Goal: Transaction & Acquisition: Subscribe to service/newsletter

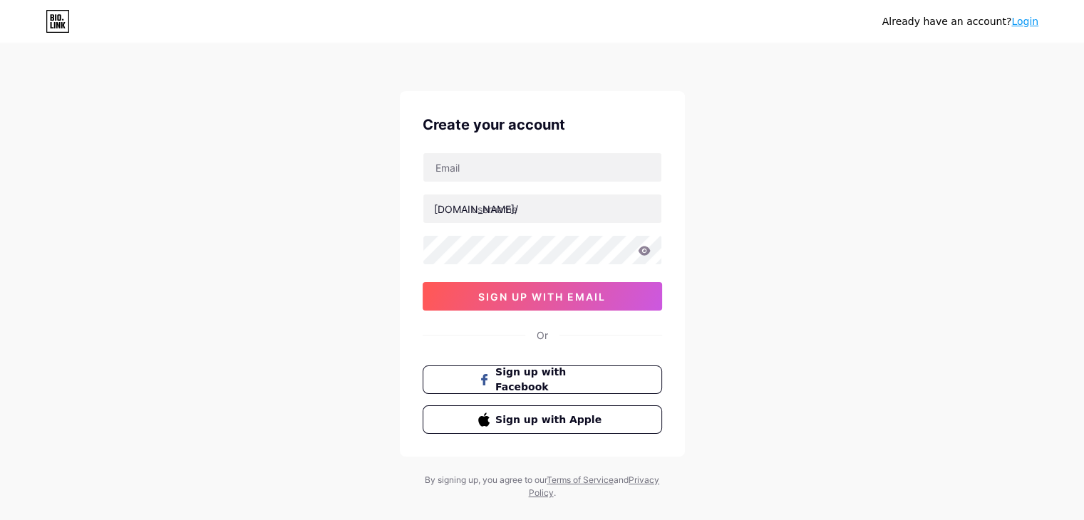
click at [582, 297] on span "sign up with email" at bounding box center [542, 297] width 128 height 12
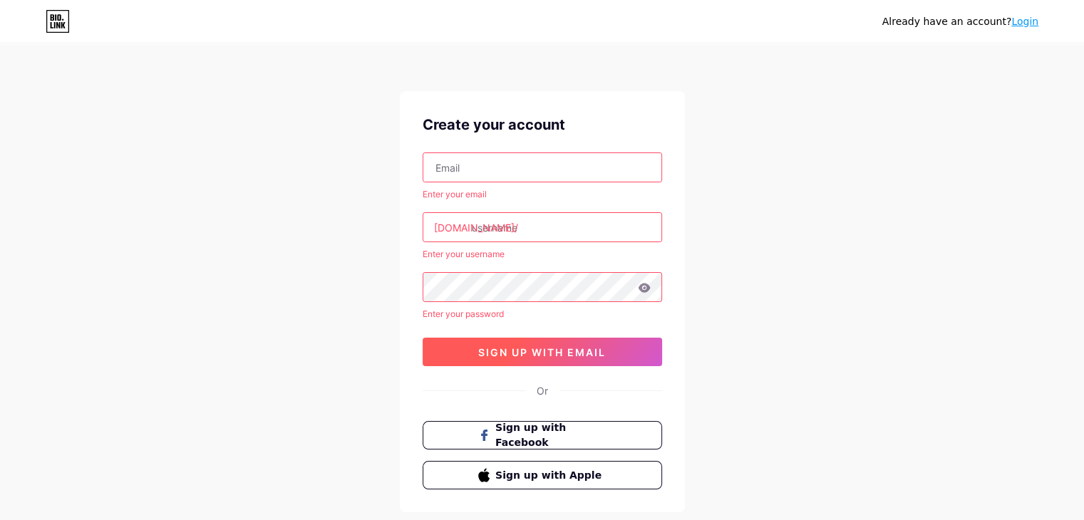
click at [603, 349] on span "sign up with email" at bounding box center [542, 352] width 128 height 12
click at [468, 170] on input "text" at bounding box center [542, 167] width 238 height 29
paste input "[EMAIL_ADDRESS][DOMAIN_NAME]"
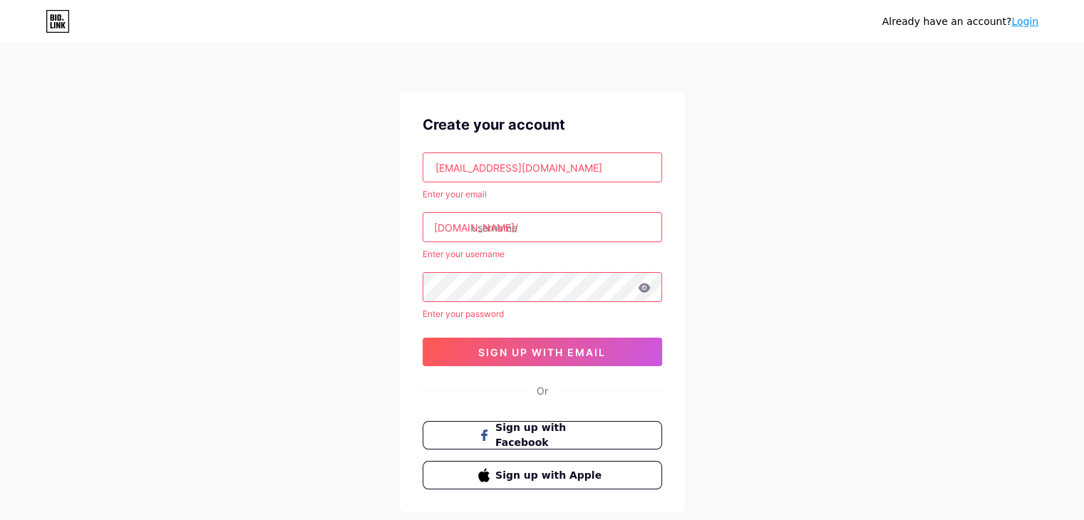
type input "[EMAIL_ADDRESS][DOMAIN_NAME]"
click at [744, 205] on div "Already have an account? Login Create your account [EMAIL_ADDRESS][DOMAIN_NAME]…" at bounding box center [542, 300] width 1084 height 601
click at [519, 229] on input "text" at bounding box center [542, 227] width 238 height 29
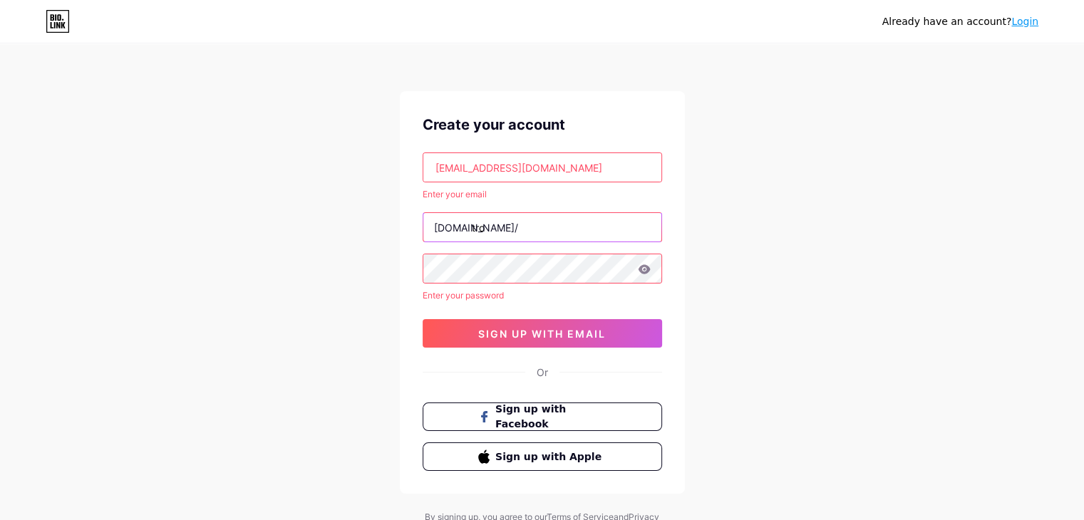
type input "tro"
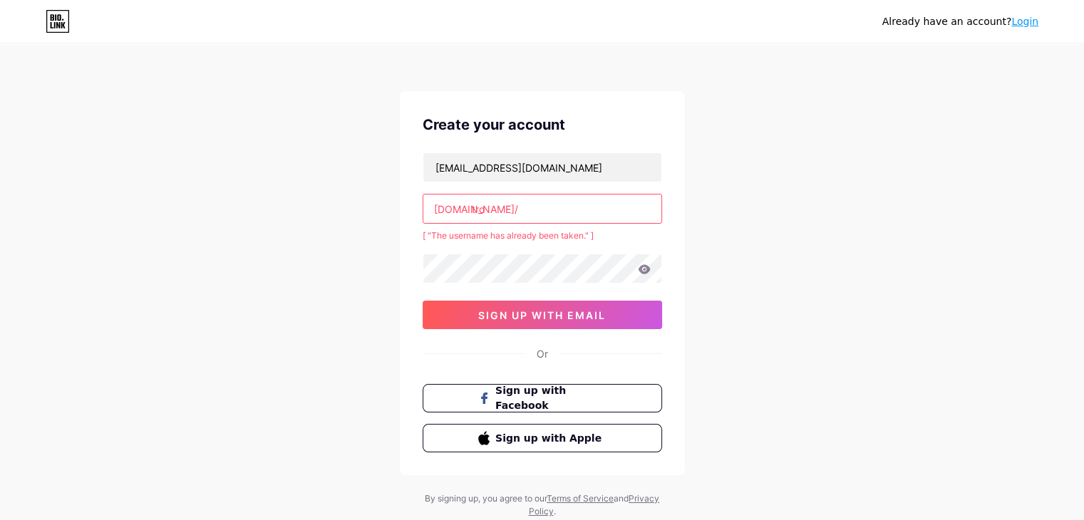
click at [511, 216] on input "tro" at bounding box center [542, 209] width 238 height 29
click at [881, 249] on div "Already have an account? Login Create your account [EMAIL_ADDRESS][DOMAIN_NAME]…" at bounding box center [542, 282] width 1084 height 564
click at [549, 205] on input "tropicalcentroautomotivo" at bounding box center [542, 209] width 238 height 29
drag, startPoint x: 507, startPoint y: 208, endPoint x: 590, endPoint y: 208, distance: 83.4
click at [590, 208] on input "tropicalcentroautomotivo" at bounding box center [542, 209] width 238 height 29
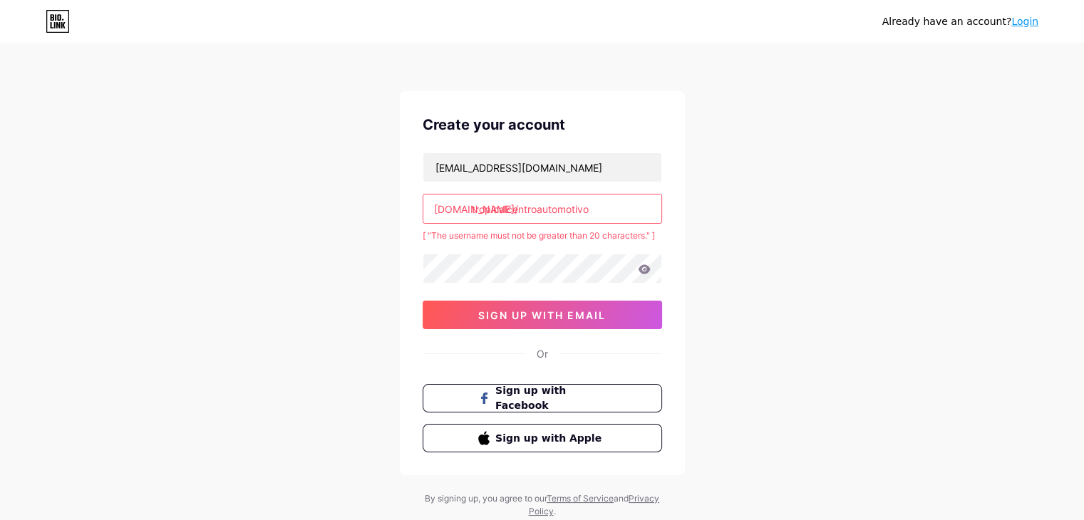
click at [575, 208] on input "tropicalcentroautomotivo" at bounding box center [542, 209] width 238 height 29
click at [555, 212] on input "tropicalcentroautomotivo" at bounding box center [542, 209] width 238 height 29
click at [557, 212] on input "tropicalcentroautomotivo" at bounding box center [542, 209] width 238 height 29
click at [559, 210] on input "tropicalcentroautomotivo" at bounding box center [542, 209] width 238 height 29
click at [587, 205] on input "tropicalcentroautomotivo" at bounding box center [542, 209] width 238 height 29
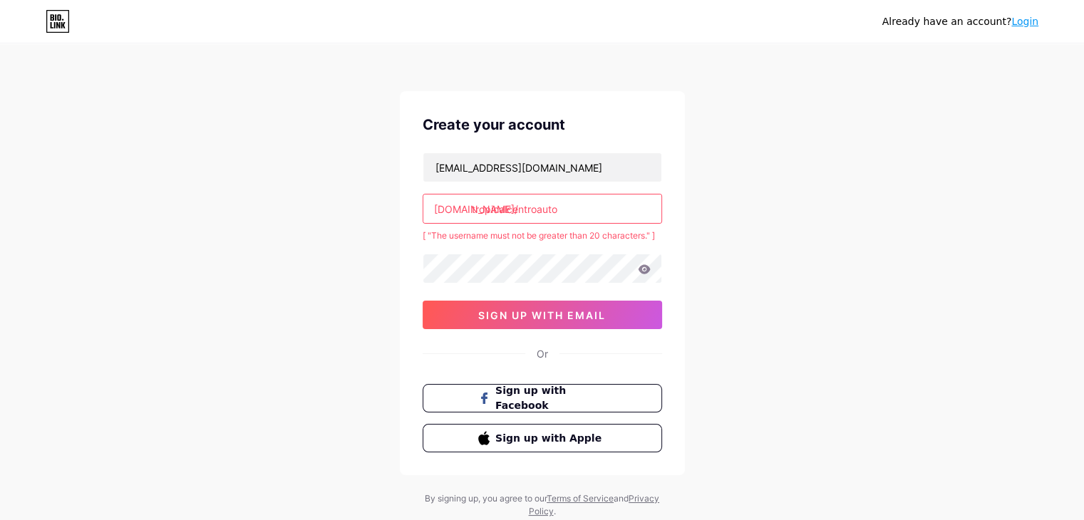
type input "tropicalcentroauto"
click at [814, 192] on div "Already have an account? Login Create your account [EMAIL_ADDRESS][DOMAIN_NAME]…" at bounding box center [542, 282] width 1084 height 564
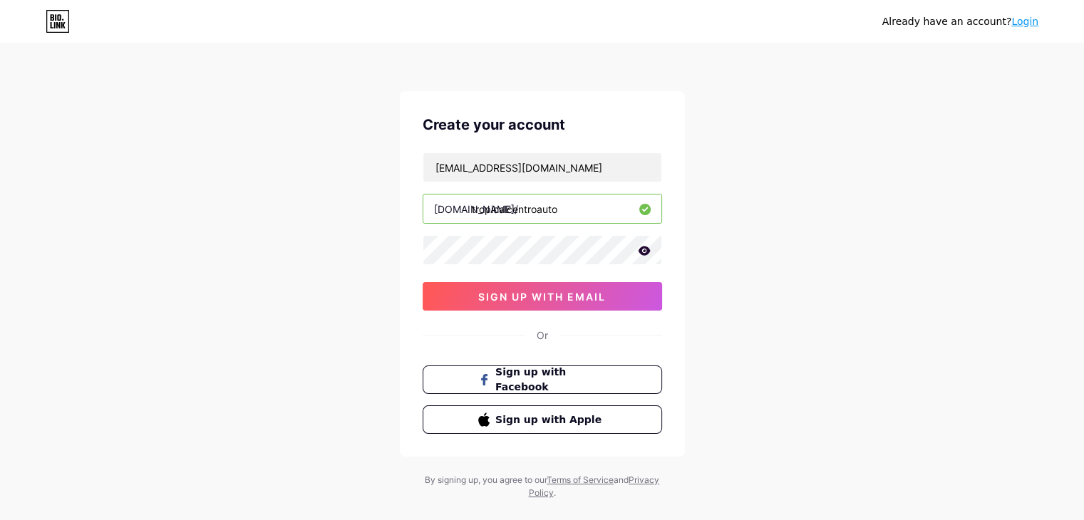
click at [642, 249] on icon at bounding box center [644, 251] width 13 height 10
click at [540, 298] on span "sign up with email" at bounding box center [542, 297] width 128 height 12
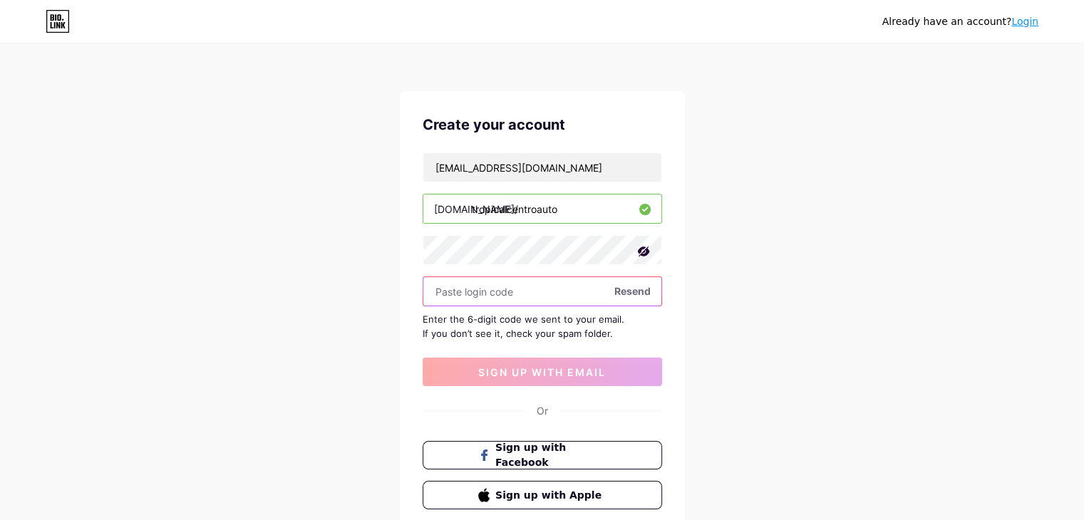
click at [496, 290] on input "text" at bounding box center [542, 291] width 238 height 29
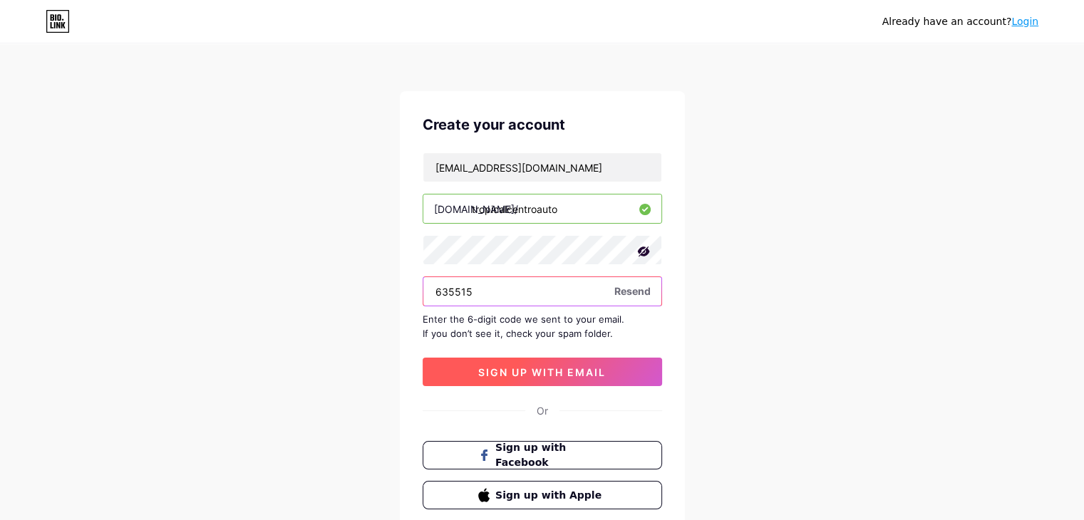
type input "635515"
click at [550, 366] on span "sign up with email" at bounding box center [542, 372] width 128 height 12
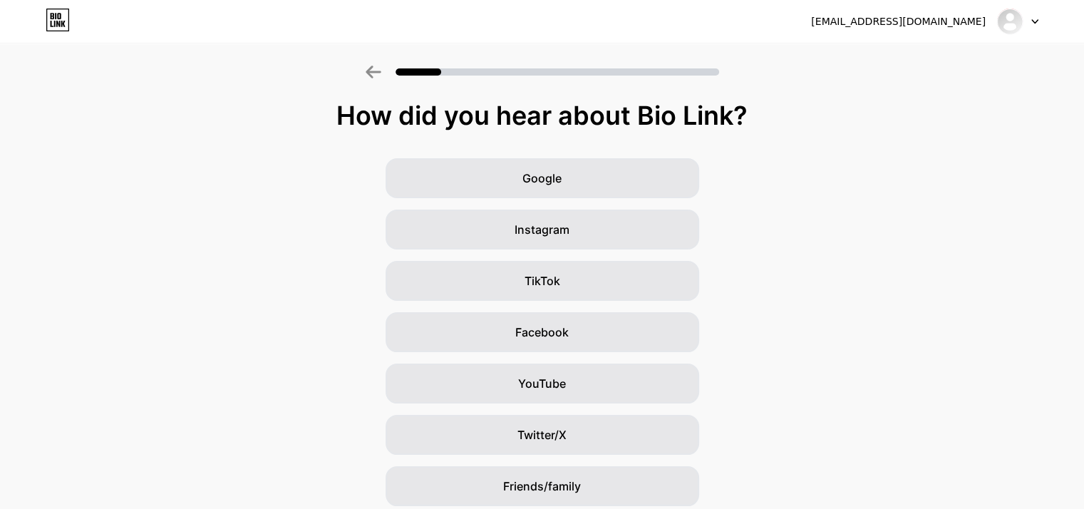
scroll to position [106, 0]
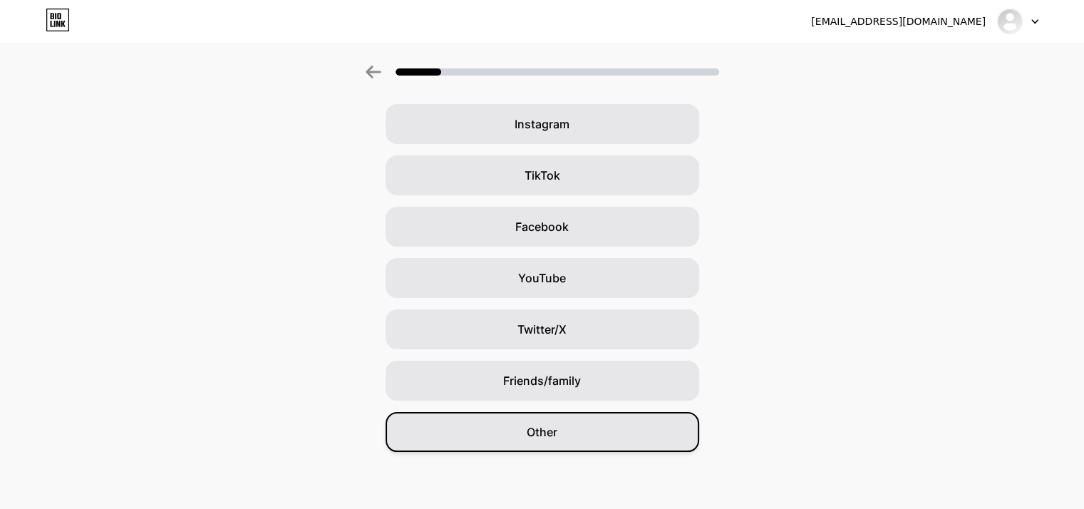
click at [630, 437] on div "Other" at bounding box center [543, 432] width 314 height 40
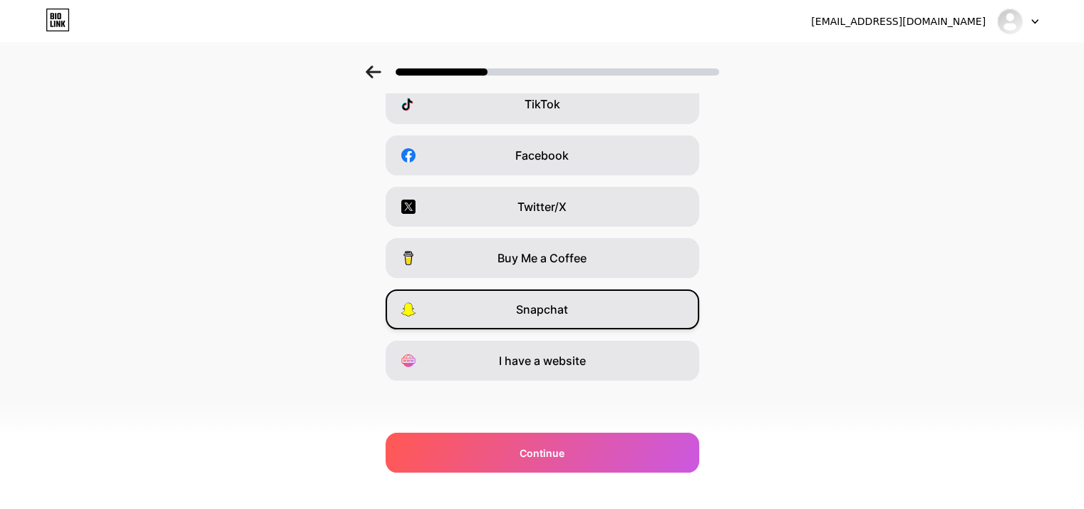
scroll to position [143, 0]
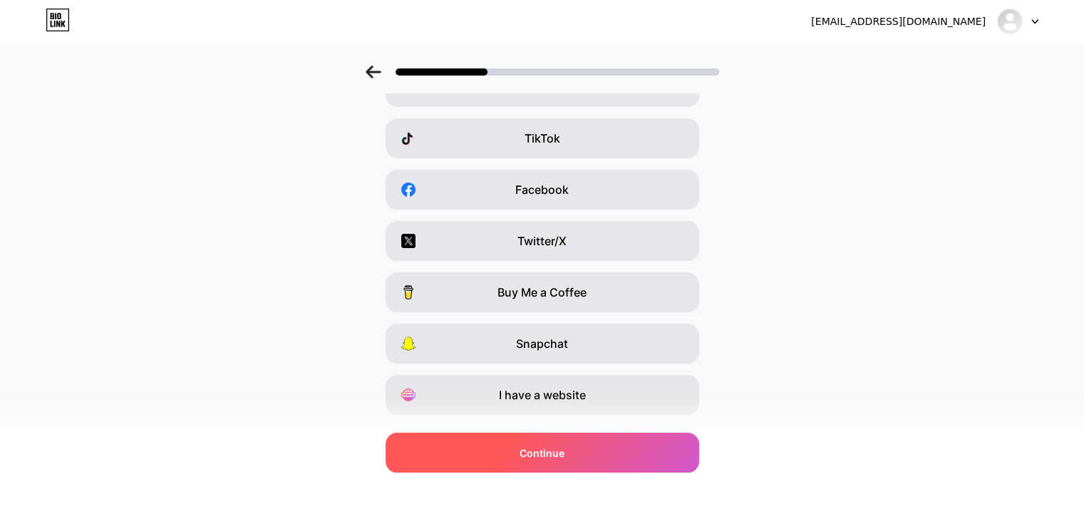
click at [656, 454] on div "Continue" at bounding box center [543, 453] width 314 height 40
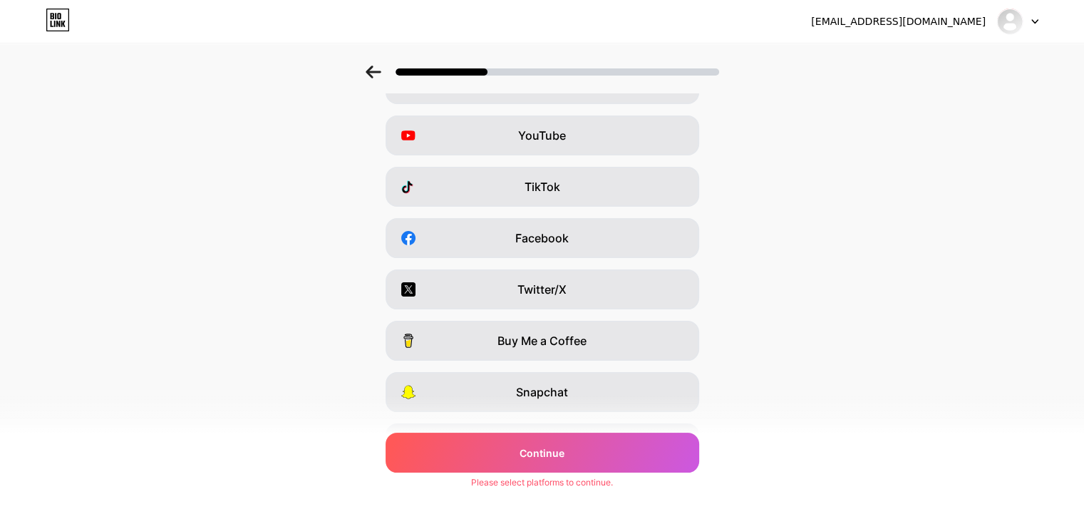
scroll to position [0, 0]
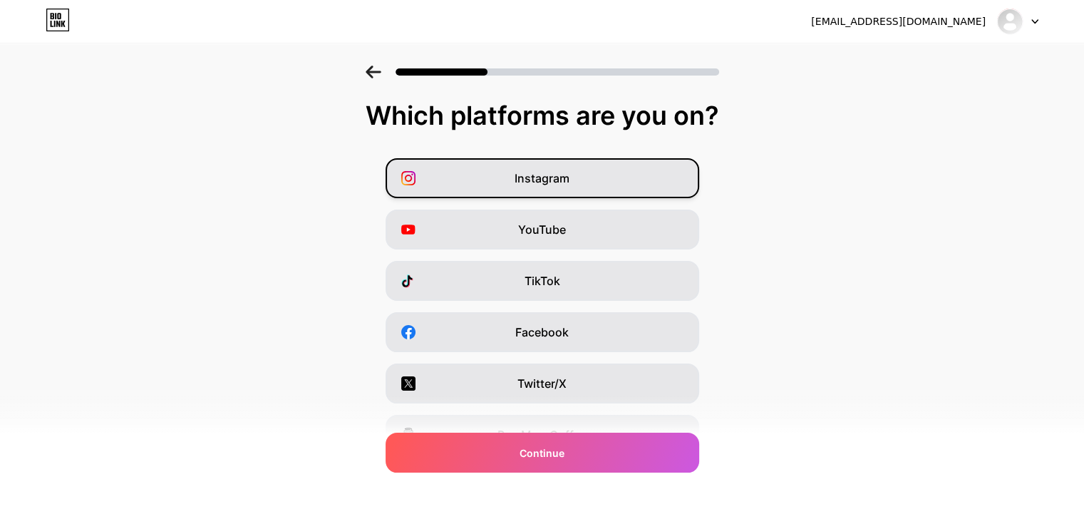
click at [594, 176] on div "Instagram" at bounding box center [543, 178] width 314 height 40
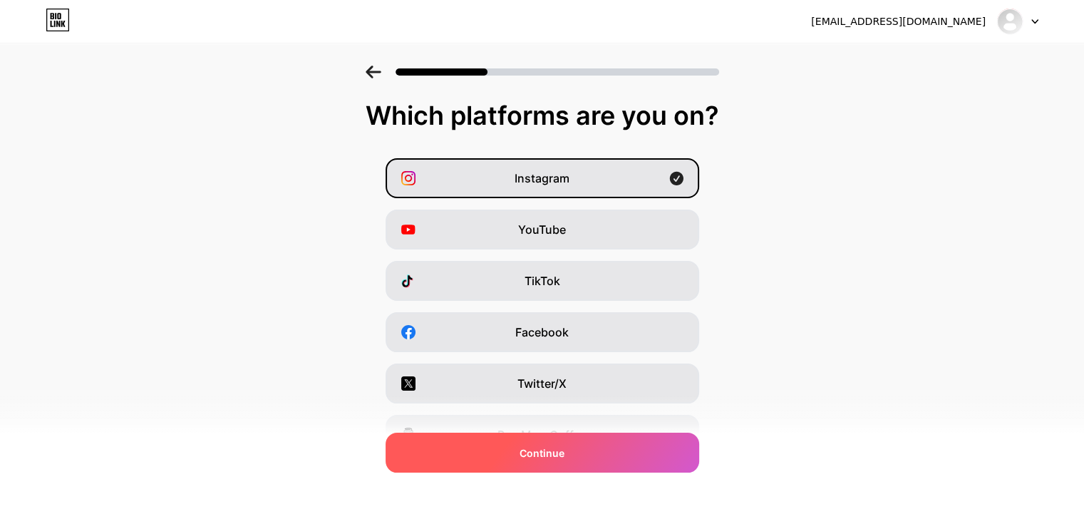
click at [611, 453] on div "Continue" at bounding box center [543, 453] width 314 height 40
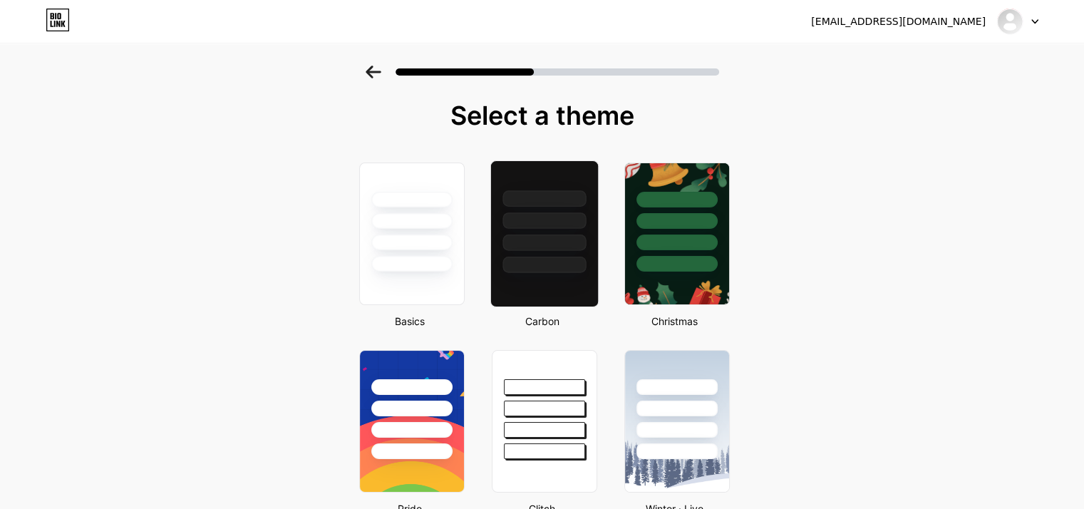
click at [585, 260] on div at bounding box center [544, 265] width 83 height 16
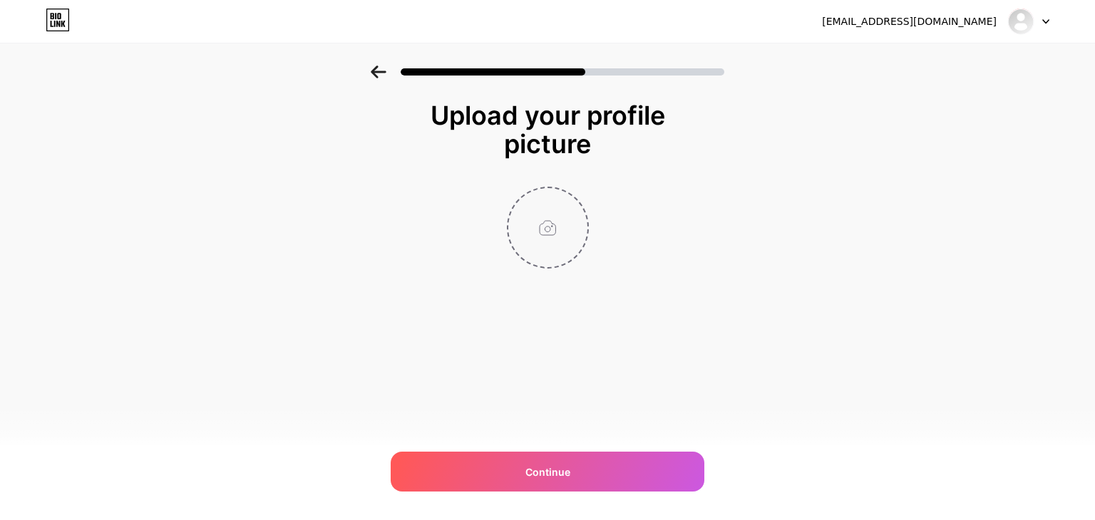
click at [552, 229] on input "file" at bounding box center [547, 227] width 79 height 79
type input "C:\fakepath\Sem Título-1.jpg"
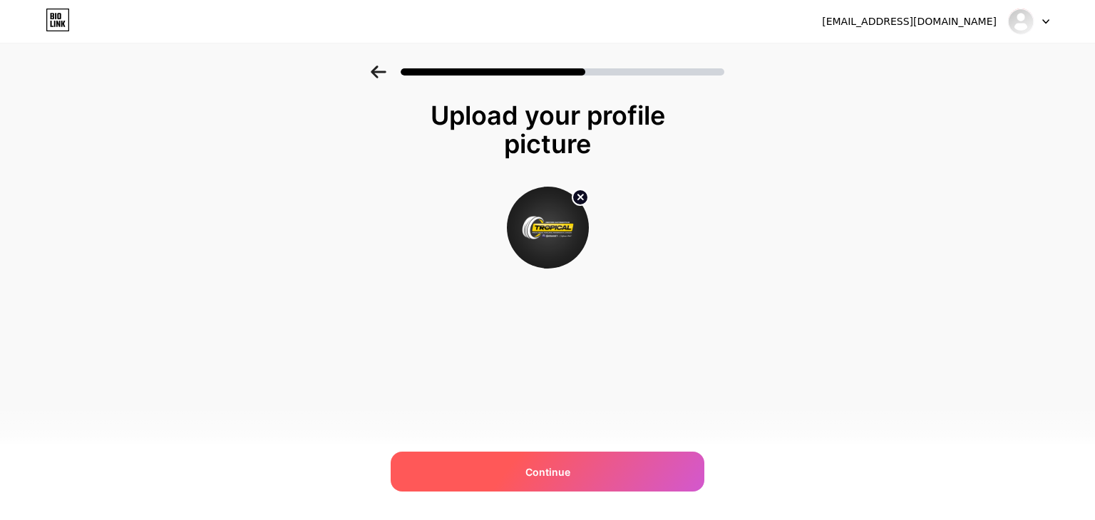
click at [614, 462] on div "Continue" at bounding box center [548, 472] width 314 height 40
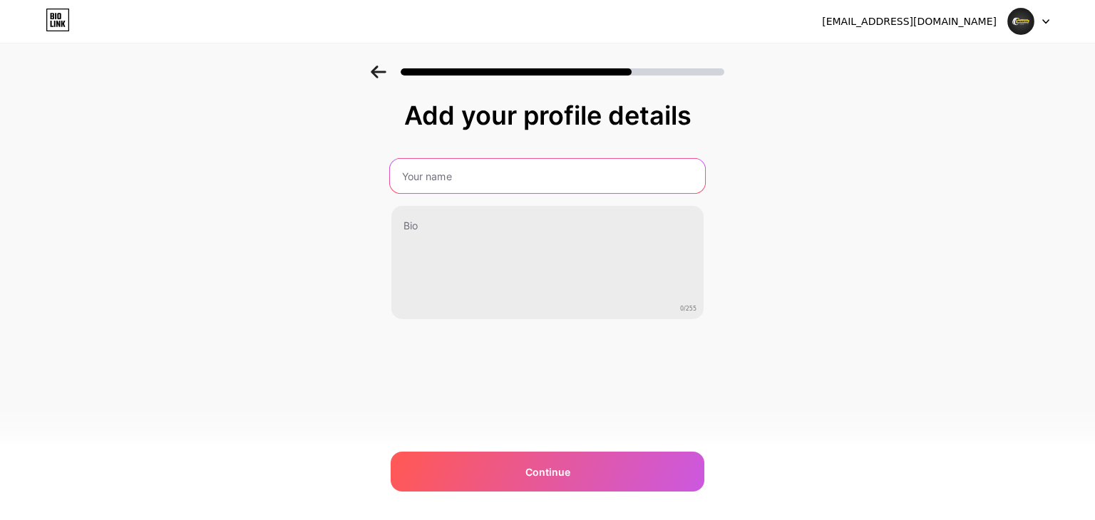
click at [474, 175] on input "text" at bounding box center [547, 176] width 315 height 34
type input "tropicalcentroautomotivo"
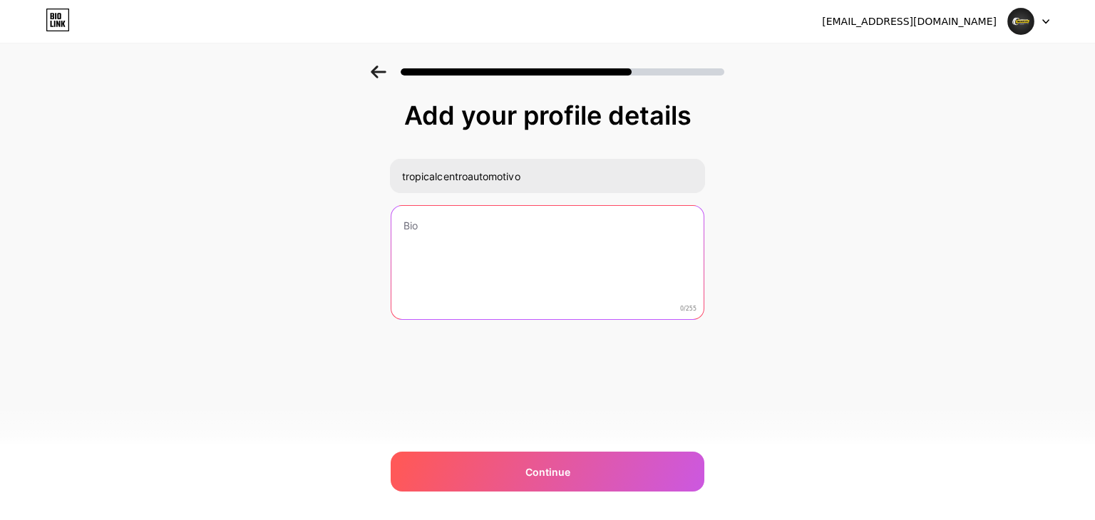
click at [496, 234] on textarea at bounding box center [547, 263] width 312 height 115
type textarea "Seu Centro Automotivo em [GEOGRAPHIC_DATA]"
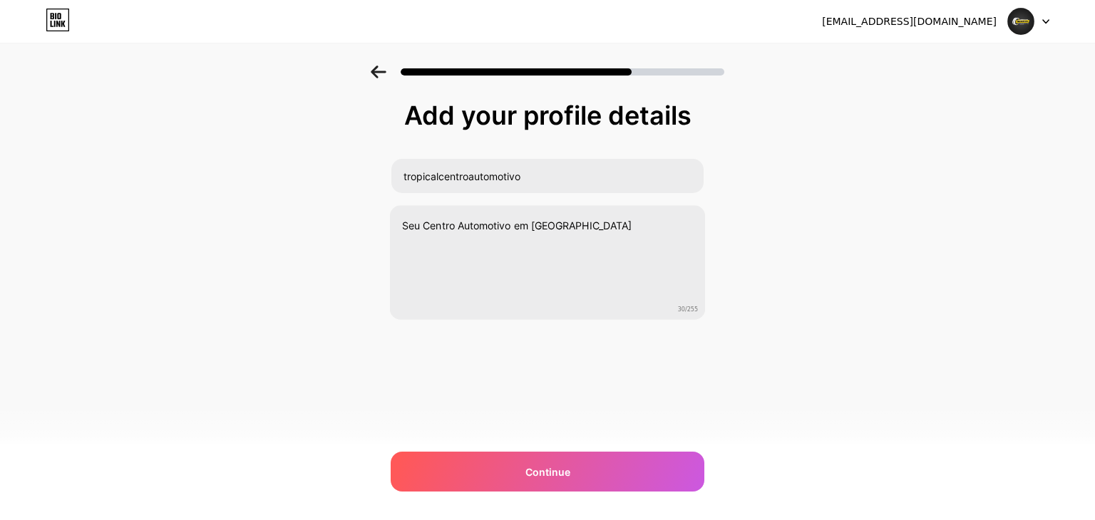
click at [945, 279] on div "Add your profile details tropicalcentroautomotivo Seu Centro Automotivo em [GEO…" at bounding box center [547, 229] width 1095 height 326
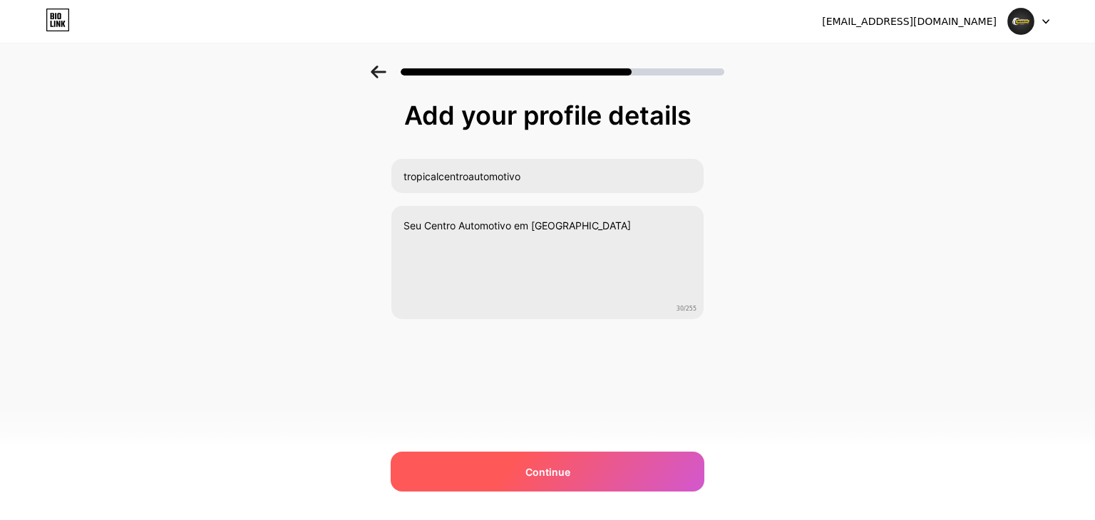
click at [535, 470] on span "Continue" at bounding box center [547, 472] width 45 height 15
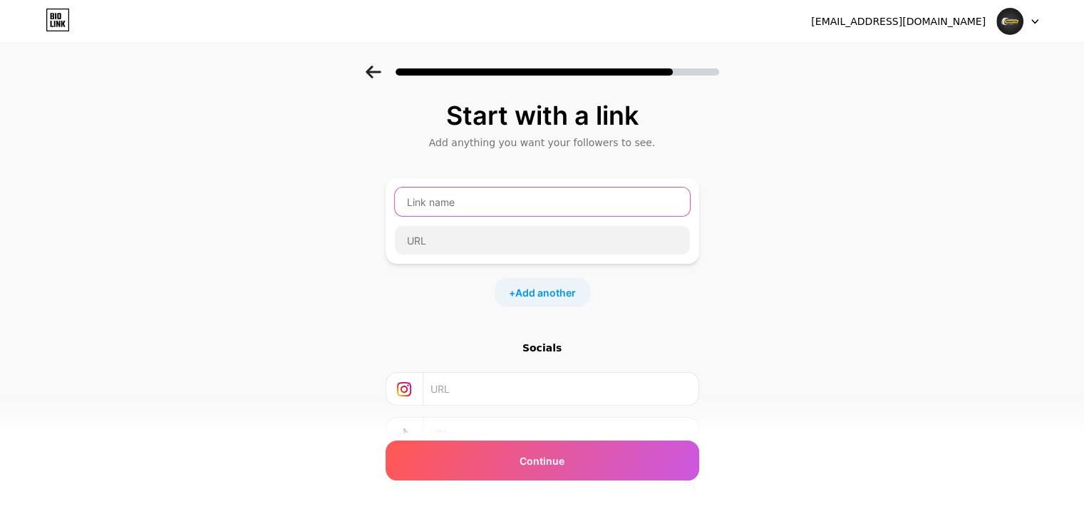
click at [468, 206] on input "text" at bounding box center [542, 201] width 295 height 29
type input "Siga nosso Instagram"
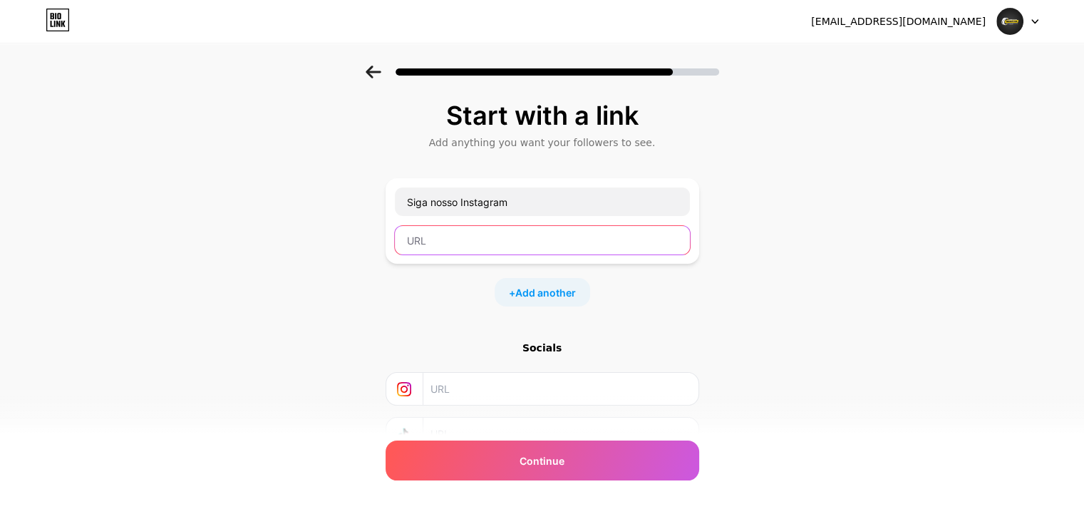
click at [528, 240] on input "text" at bounding box center [542, 240] width 295 height 29
paste input "[URL][DOMAIN_NAME]"
type input "[URL][DOMAIN_NAME]"
click at [799, 292] on div "Start with a link Add anything you want your followers to see. Siga nosso Insta…" at bounding box center [542, 316] width 1084 height 501
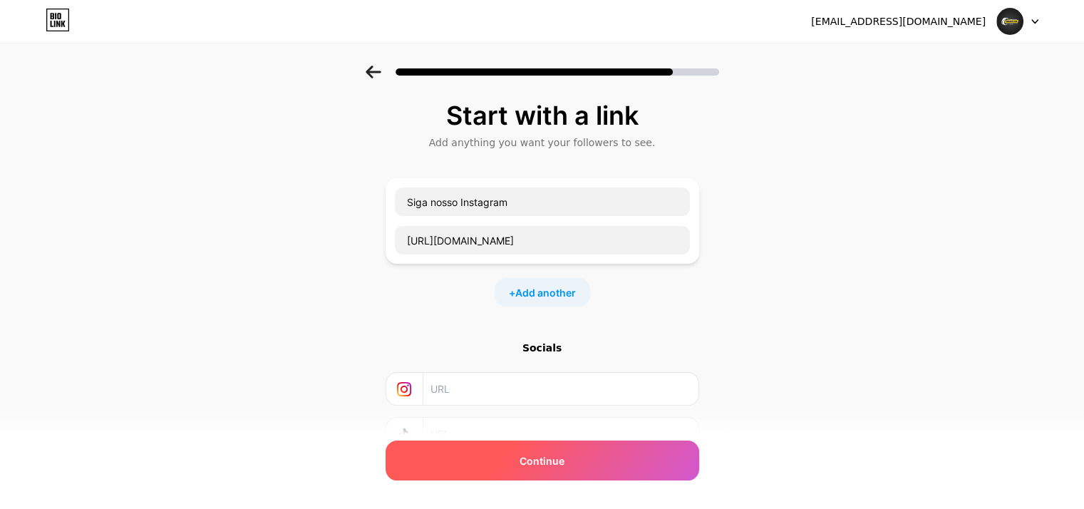
click at [595, 473] on div "Continue" at bounding box center [543, 461] width 314 height 40
click at [595, 461] on div "Continue" at bounding box center [543, 461] width 314 height 40
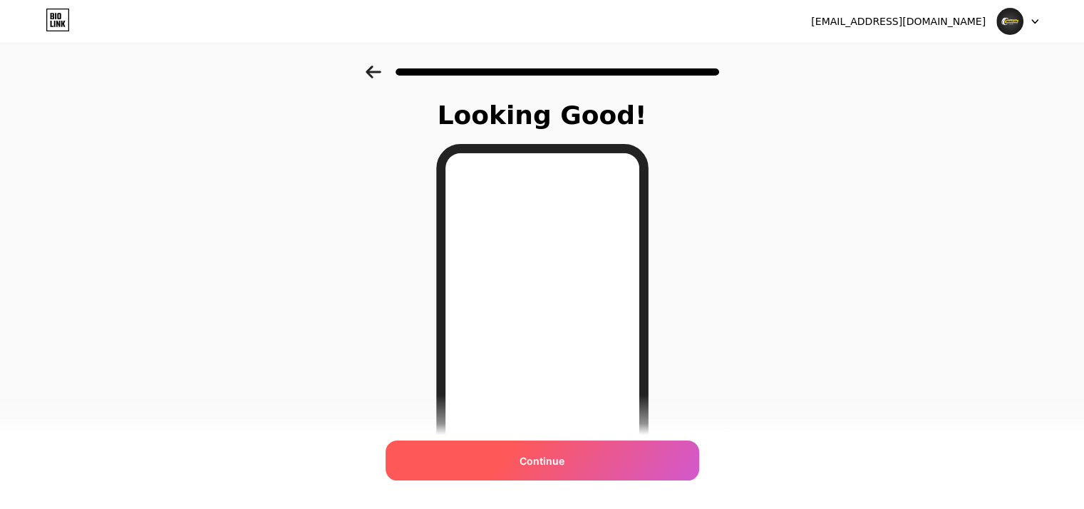
click at [605, 470] on div "Continue" at bounding box center [543, 461] width 314 height 40
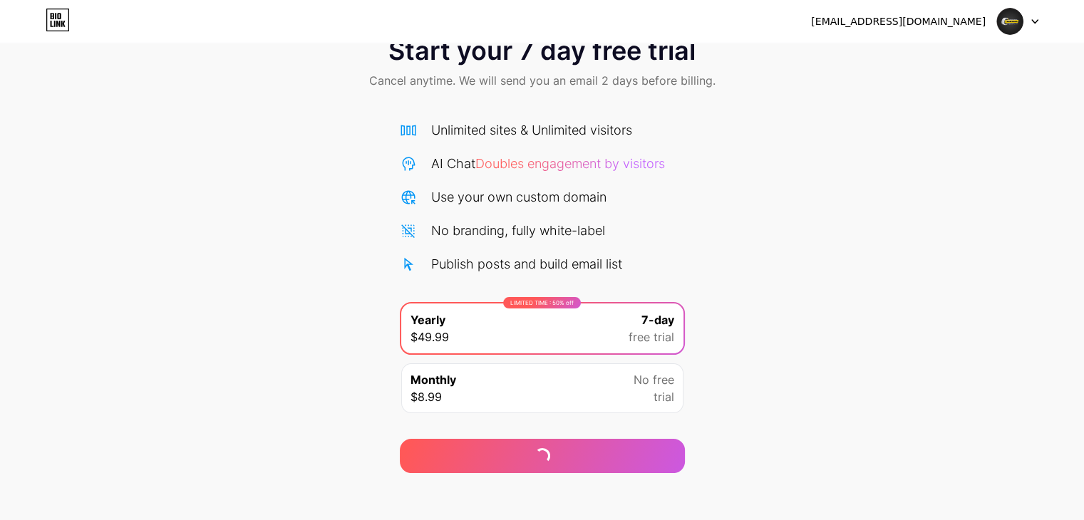
scroll to position [53, 0]
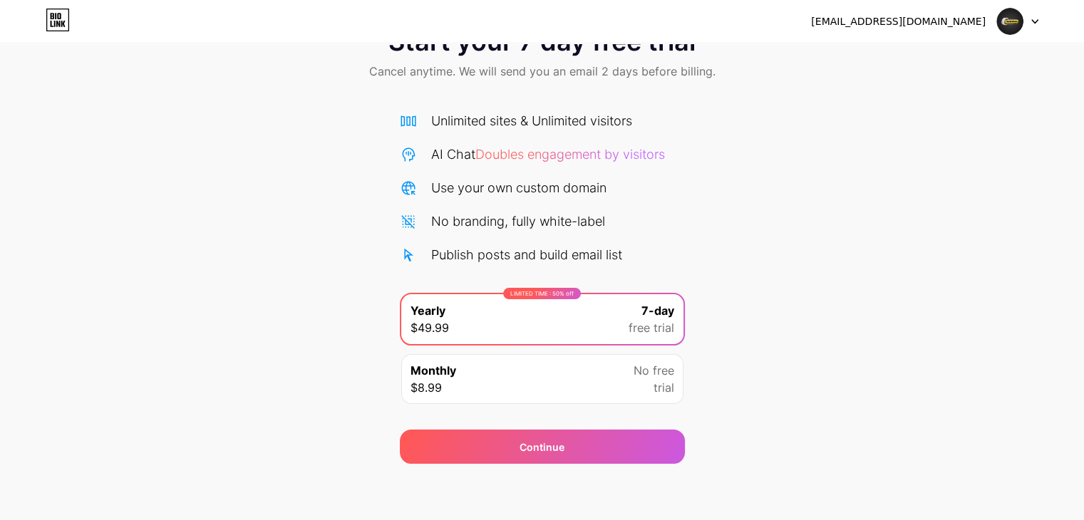
click at [651, 385] on div "No free trial" at bounding box center [654, 379] width 41 height 34
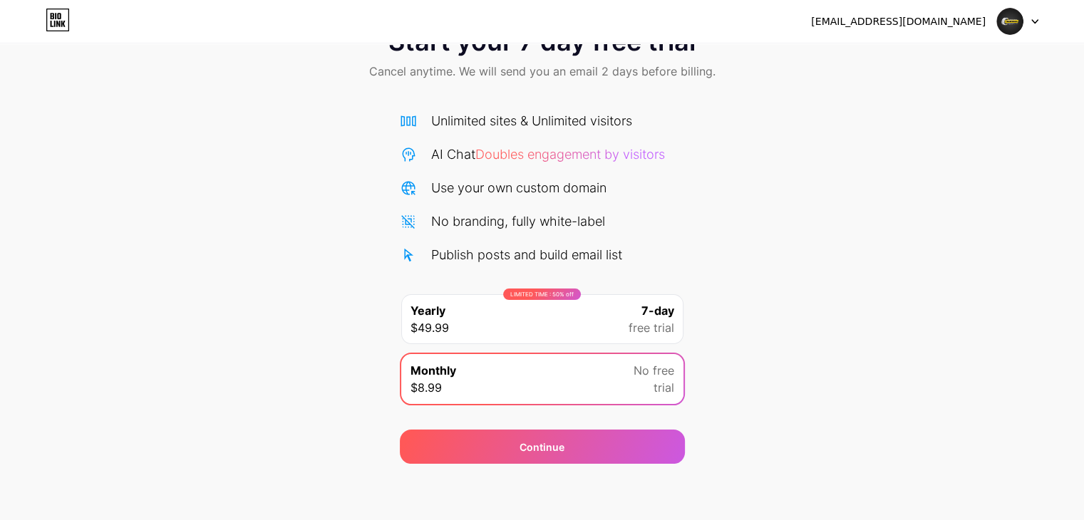
click at [570, 326] on div "LIMITED TIME : 50% off Yearly $49.99 7-day free trial" at bounding box center [542, 319] width 282 height 50
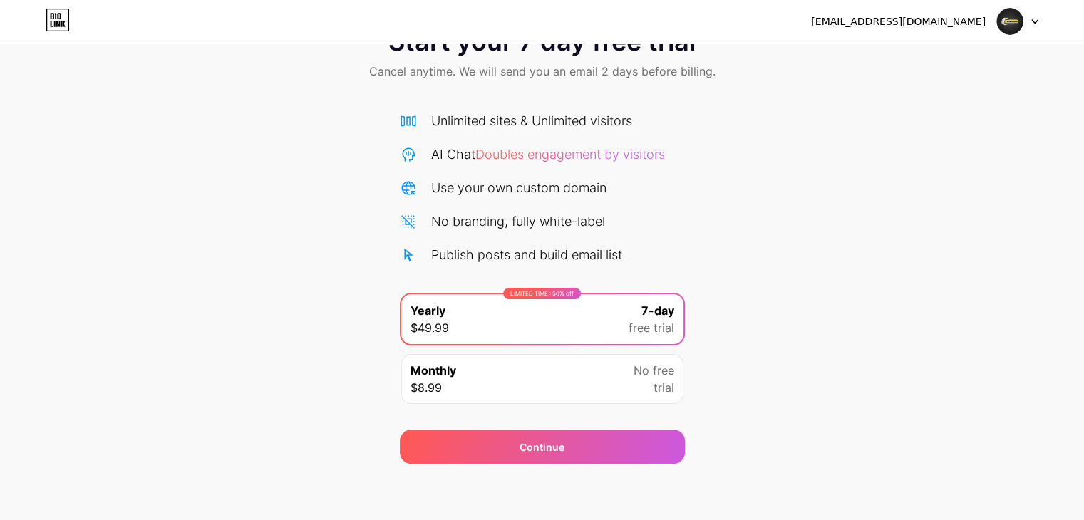
click at [584, 374] on div "Monthly $8.99 No free trial" at bounding box center [542, 379] width 282 height 50
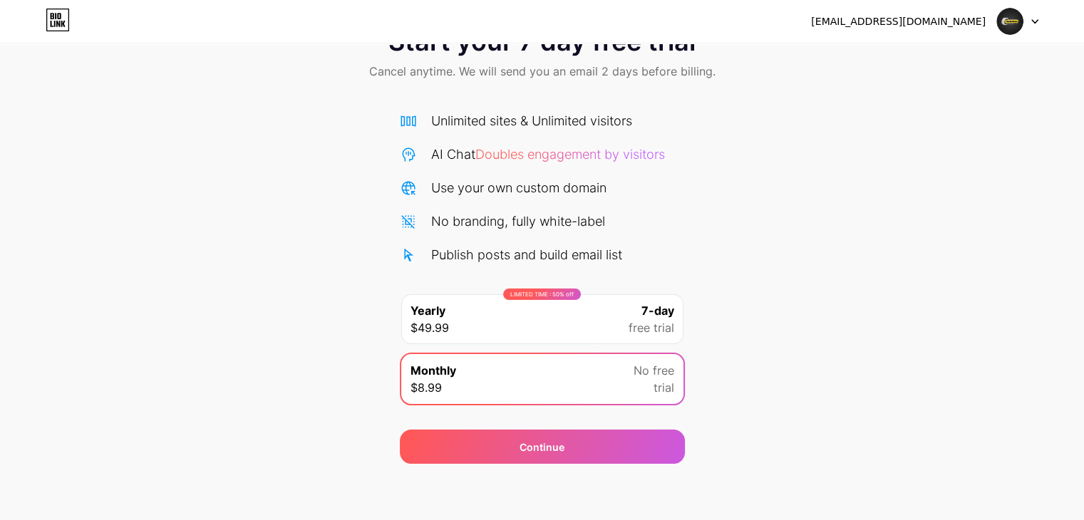
click at [601, 329] on div "LIMITED TIME : 50% off Yearly $49.99 7-day free trial" at bounding box center [542, 319] width 282 height 50
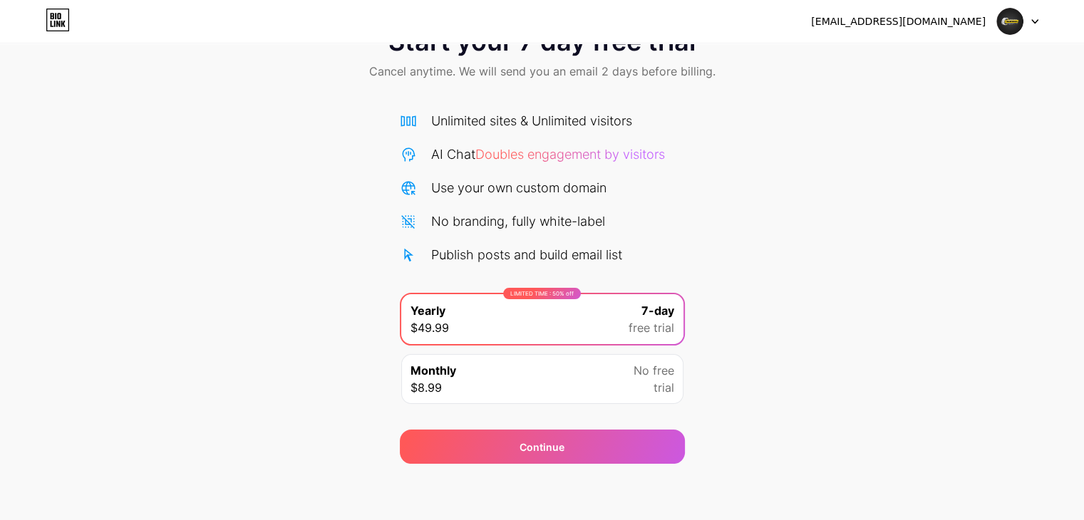
click at [608, 370] on div "Monthly $8.99 No free trial" at bounding box center [542, 379] width 282 height 50
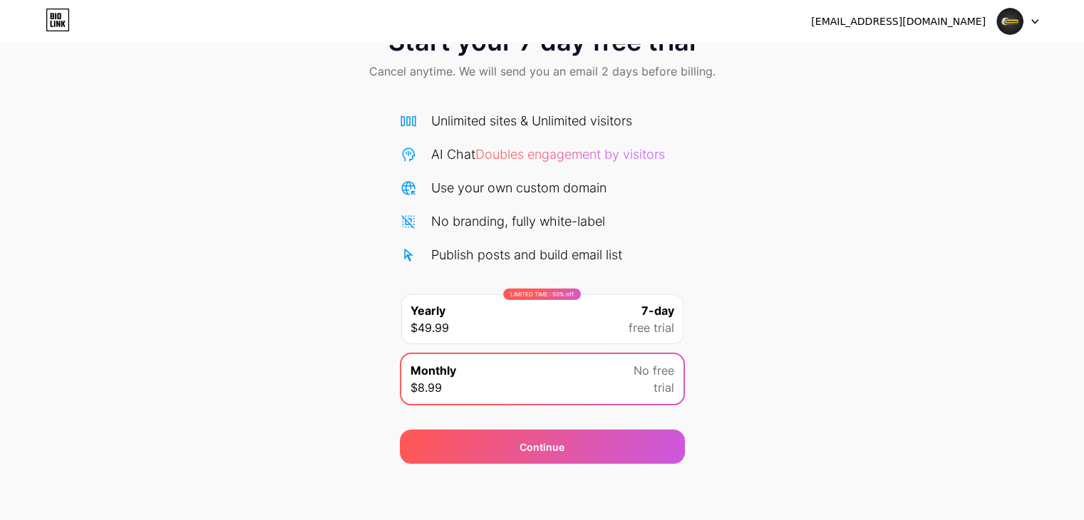
click at [61, 18] on icon at bounding box center [59, 16] width 4 height 6
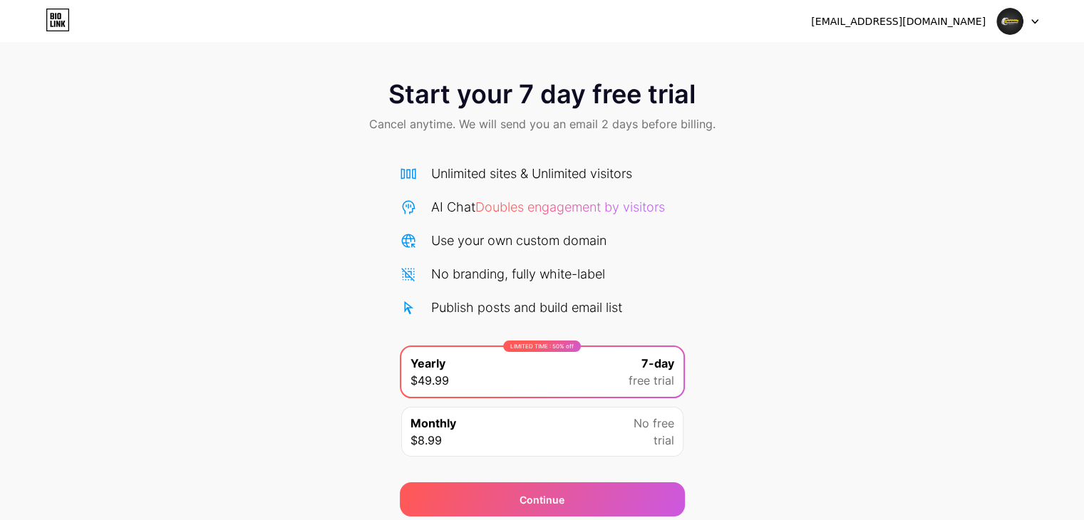
scroll to position [53, 0]
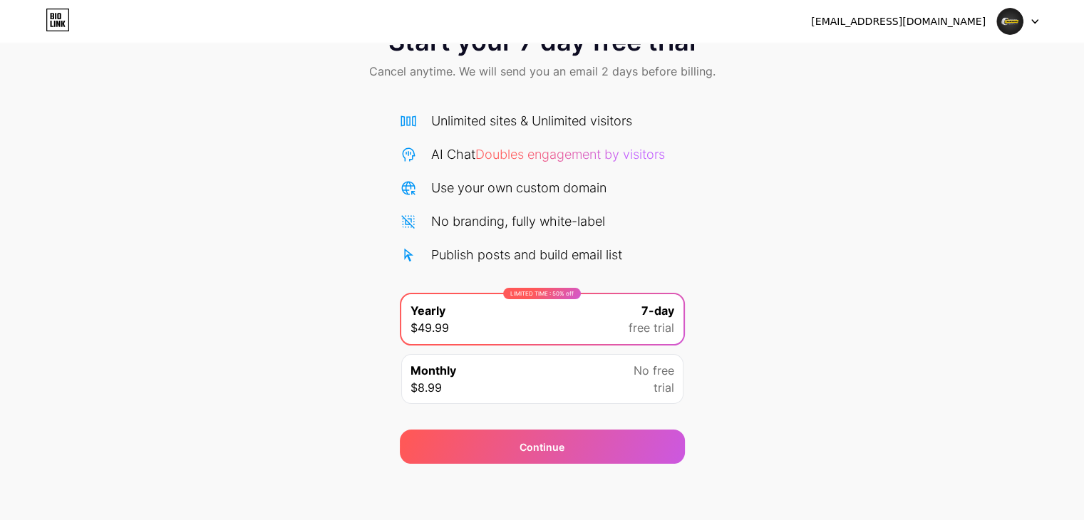
click at [571, 381] on div "Monthly $8.99 No free trial" at bounding box center [542, 379] width 282 height 50
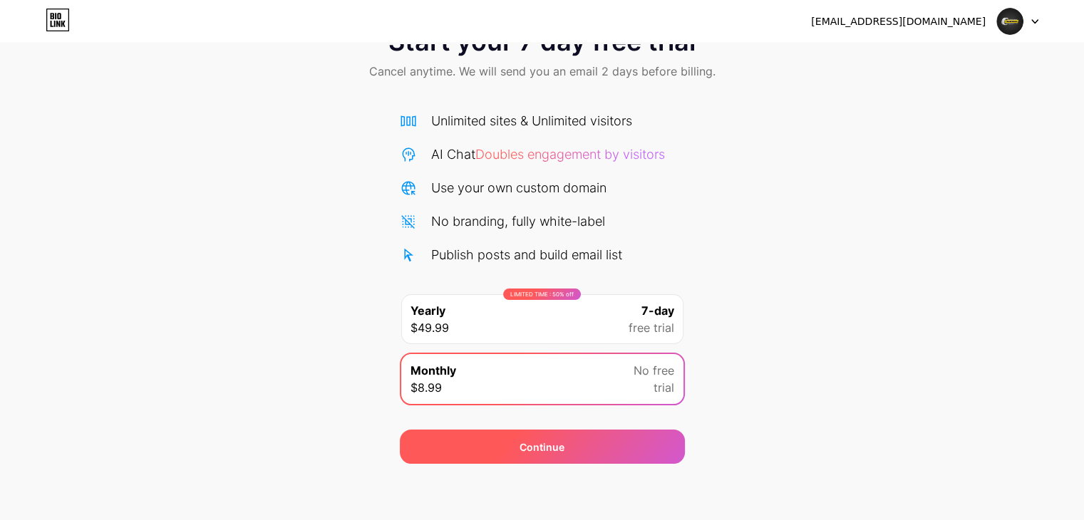
click at [566, 443] on div "Continue" at bounding box center [542, 447] width 285 height 34
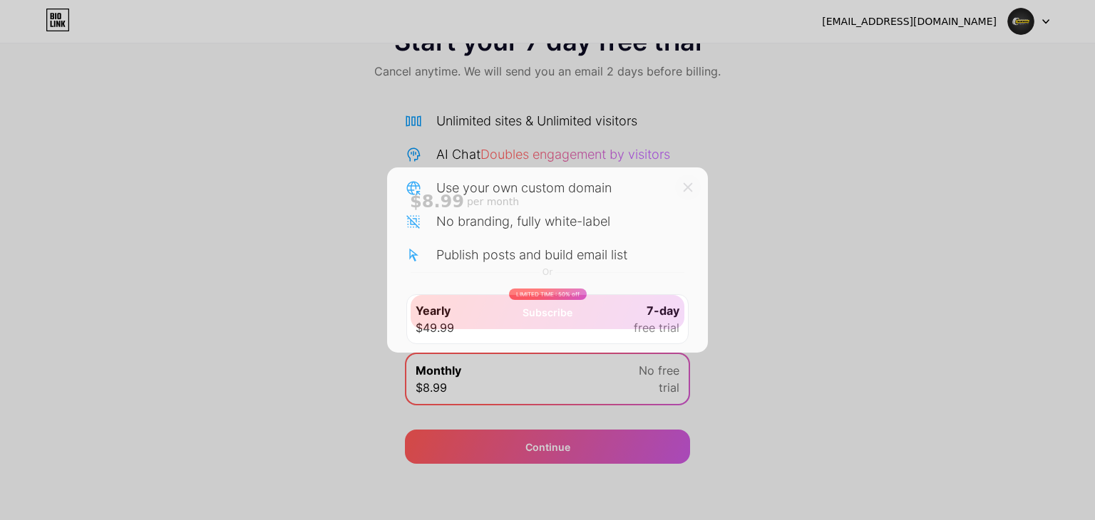
click at [687, 189] on icon at bounding box center [687, 187] width 11 height 11
